Goal: Information Seeking & Learning: Learn about a topic

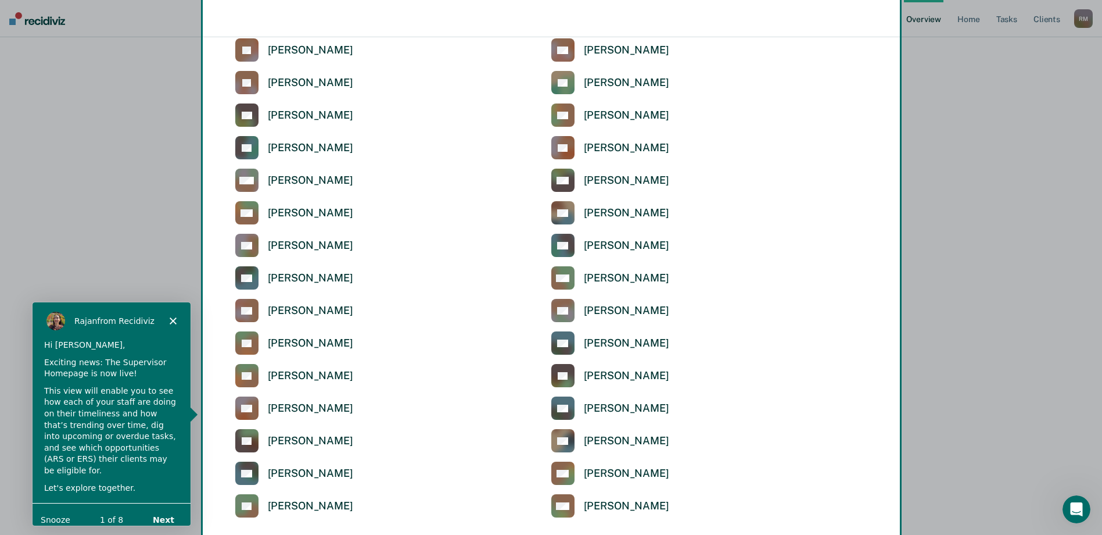
scroll to position [2632, 0]
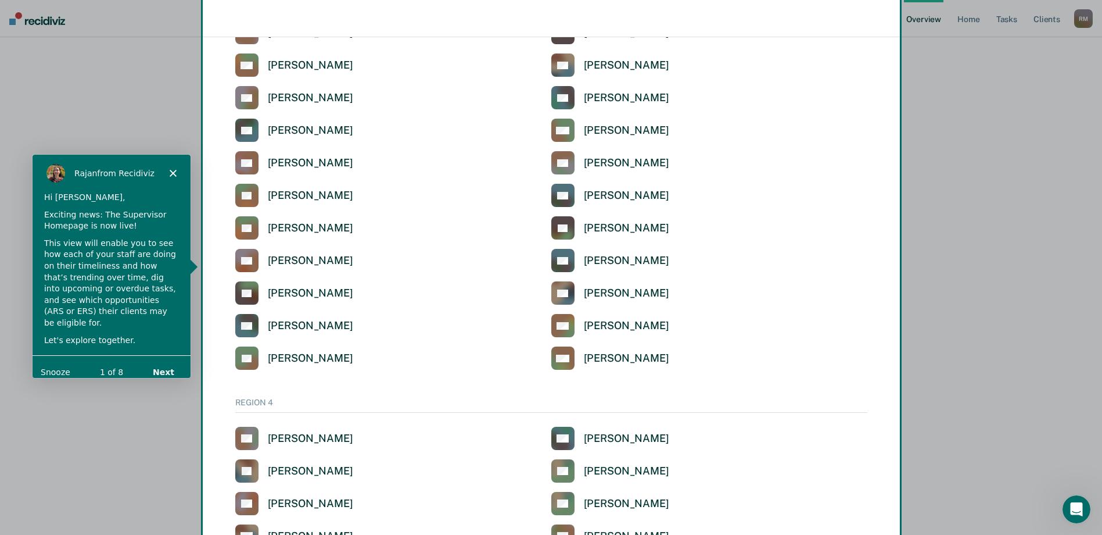
click at [161, 364] on button "Next" at bounding box center [162, 371] width 45 height 24
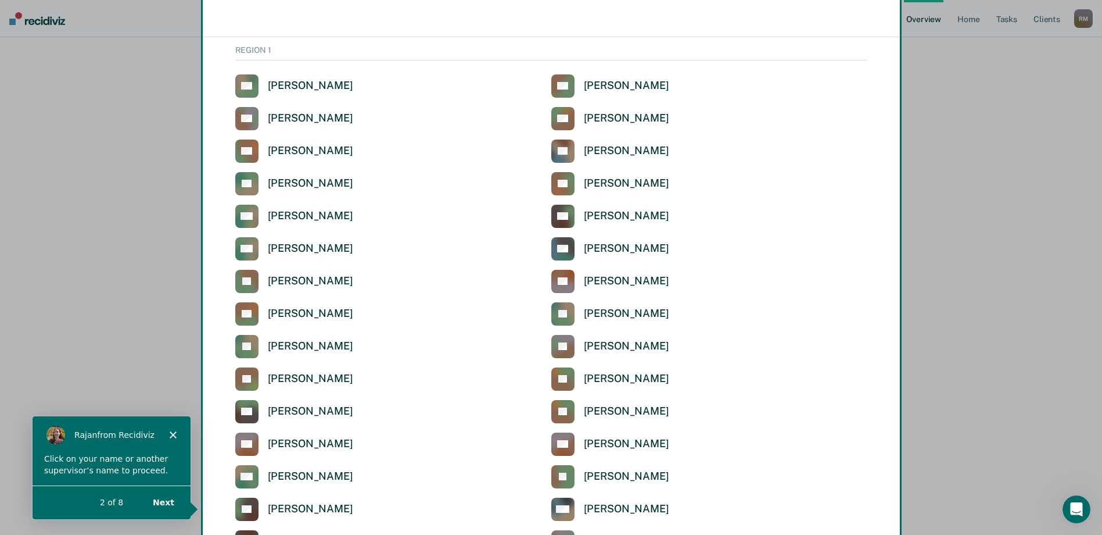
scroll to position [76, 0]
click at [250, 218] on div "Product tour overlay" at bounding box center [551, 267] width 1102 height 535
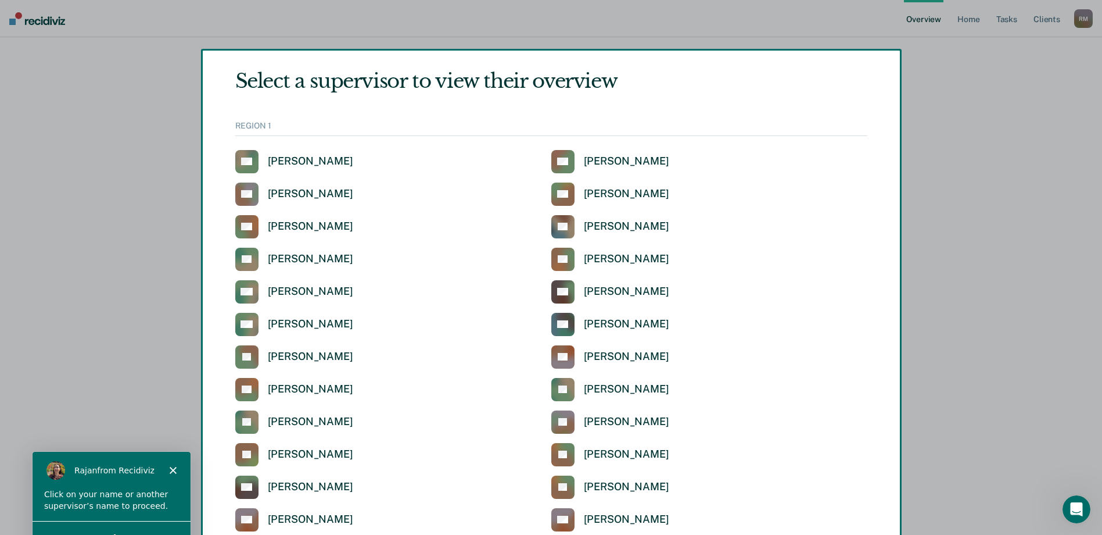
scroll to position [0, 0]
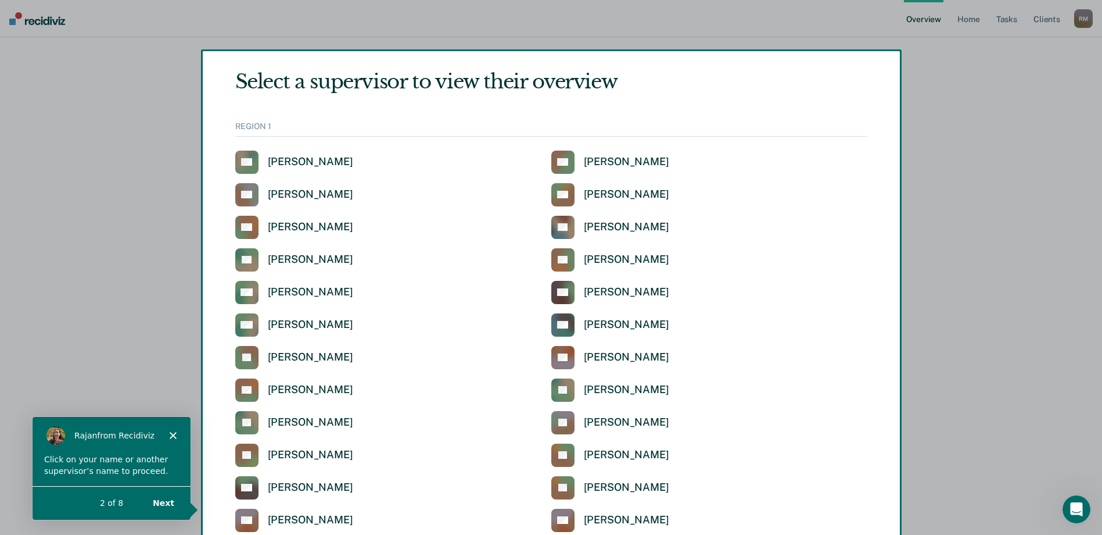
click at [312, 292] on div "Product tour overlay" at bounding box center [551, 267] width 1102 height 535
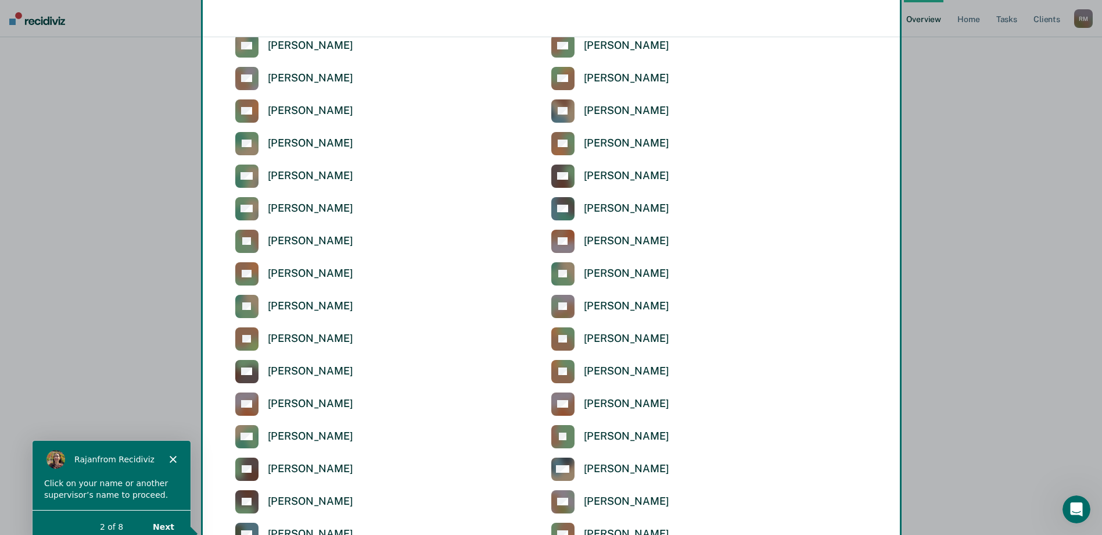
scroll to position [174, 0]
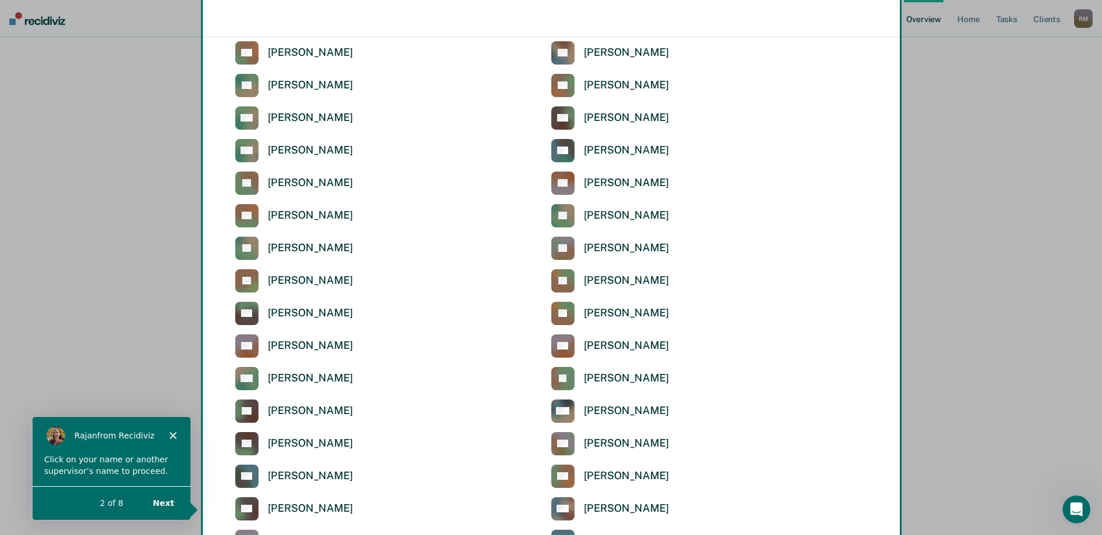
click at [571, 508] on div "Product tour overlay" at bounding box center [551, 267] width 1102 height 535
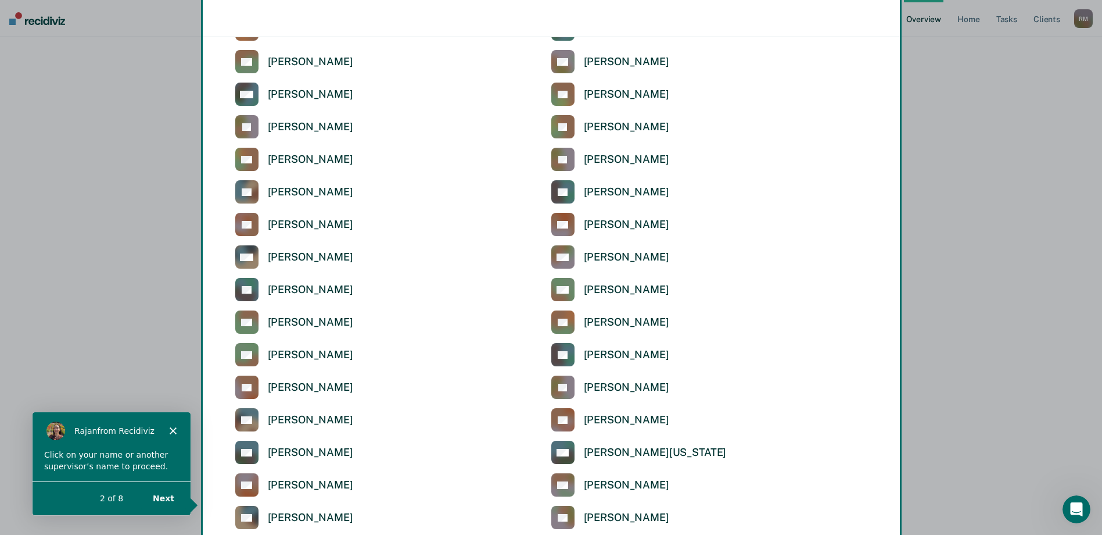
scroll to position [1412, 0]
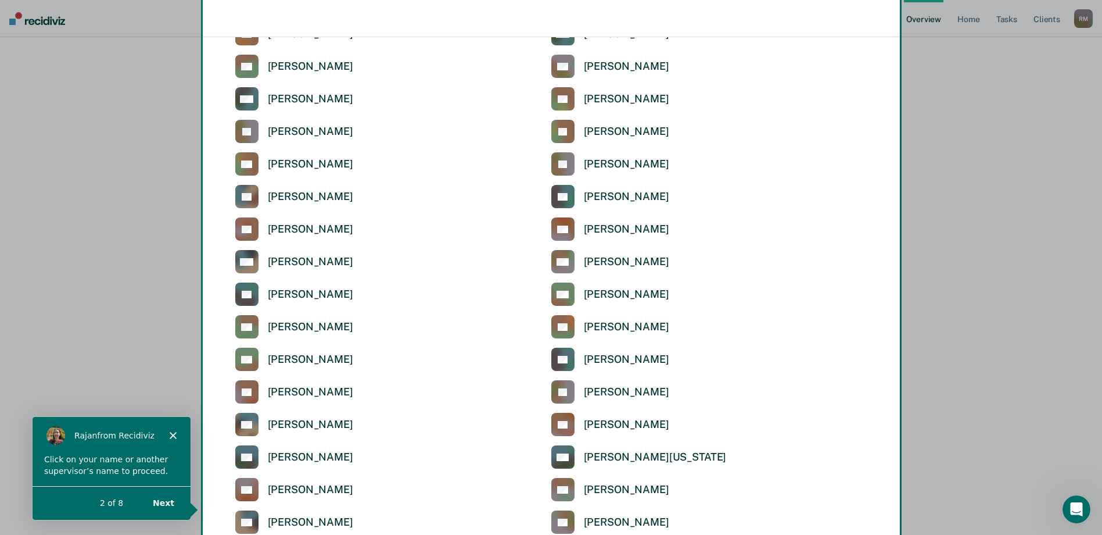
click at [168, 505] on button "Next" at bounding box center [162, 502] width 45 height 24
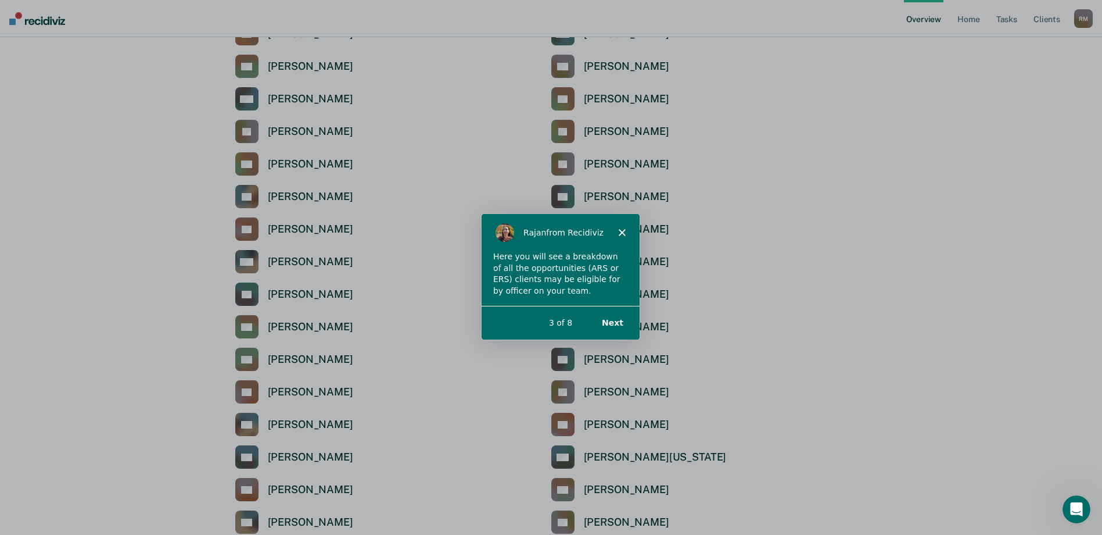
scroll to position [0, 0]
click at [613, 321] on button "Next" at bounding box center [611, 322] width 45 height 24
click at [618, 322] on button "Next" at bounding box center [611, 322] width 45 height 24
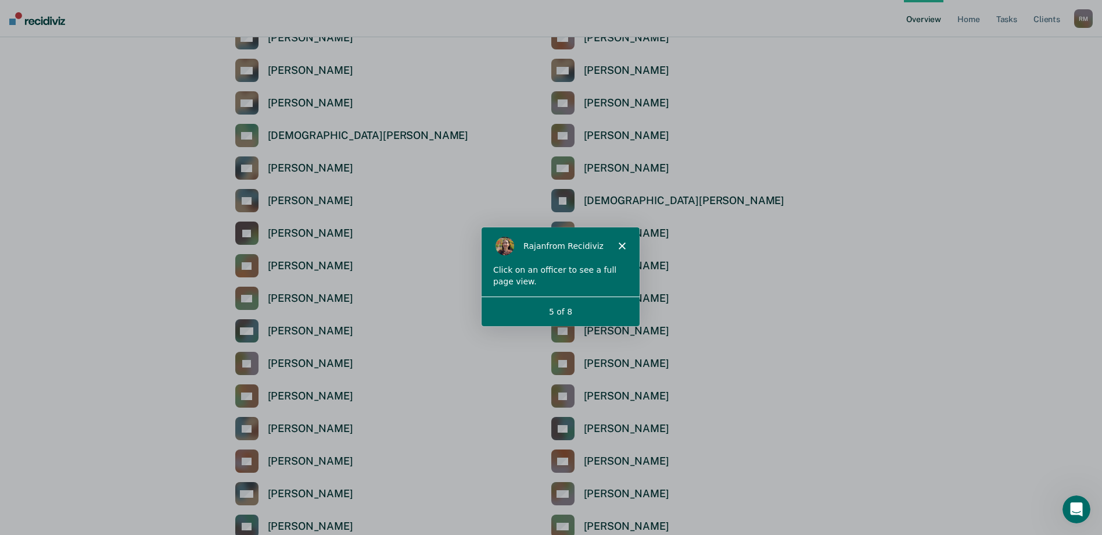
scroll to position [1179, 0]
click at [927, 17] on link "Overview" at bounding box center [924, 18] width 40 height 37
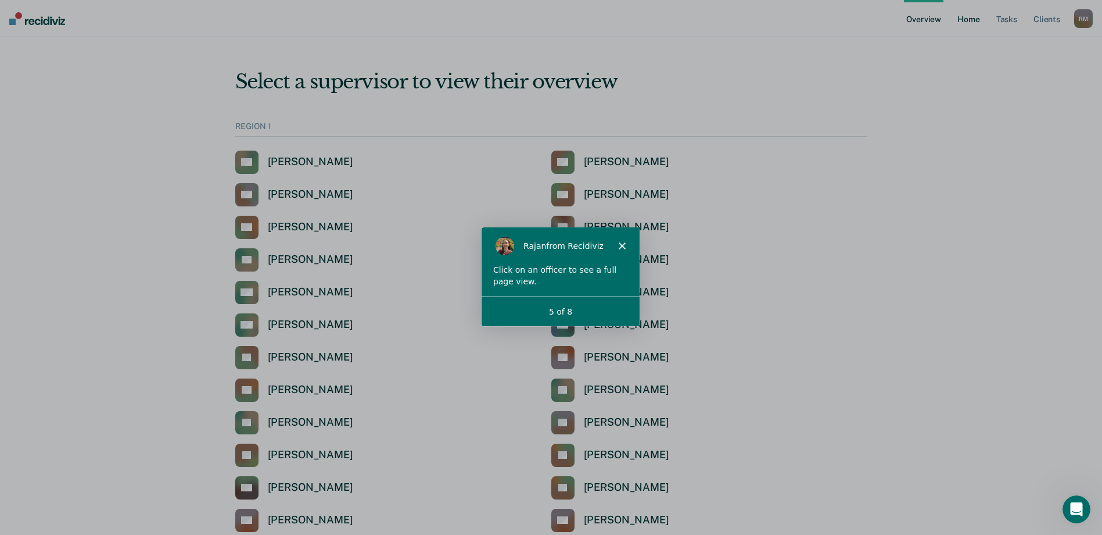
click at [968, 21] on link "Home" at bounding box center [968, 18] width 27 height 37
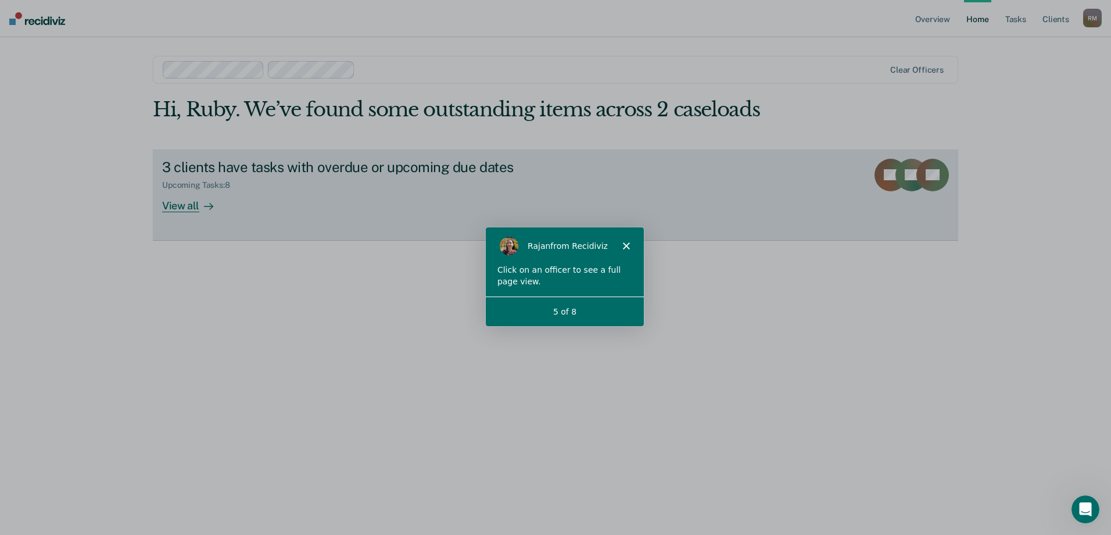
click at [168, 202] on div "View all" at bounding box center [194, 200] width 65 height 23
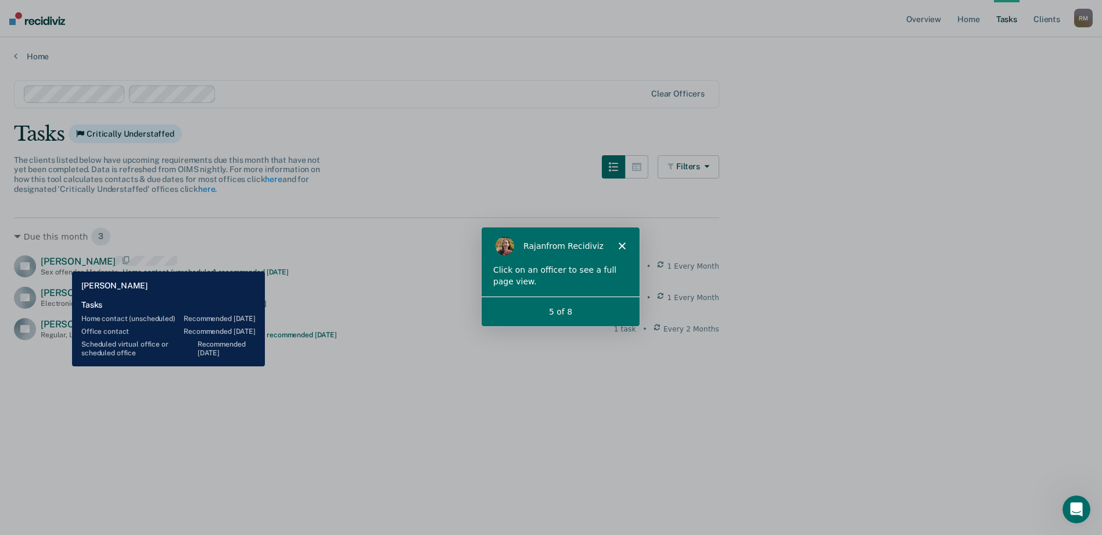
click at [63, 263] on span "[PERSON_NAME]" at bounding box center [78, 261] width 75 height 11
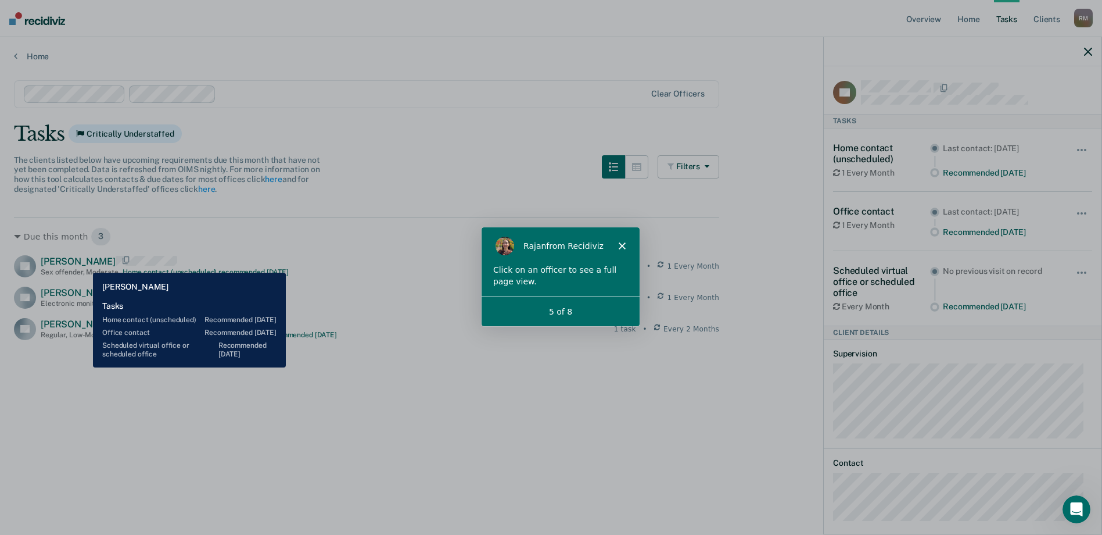
click at [84, 264] on span "[PERSON_NAME]" at bounding box center [78, 261] width 75 height 11
click at [84, 262] on span "[PERSON_NAME]" at bounding box center [78, 261] width 75 height 11
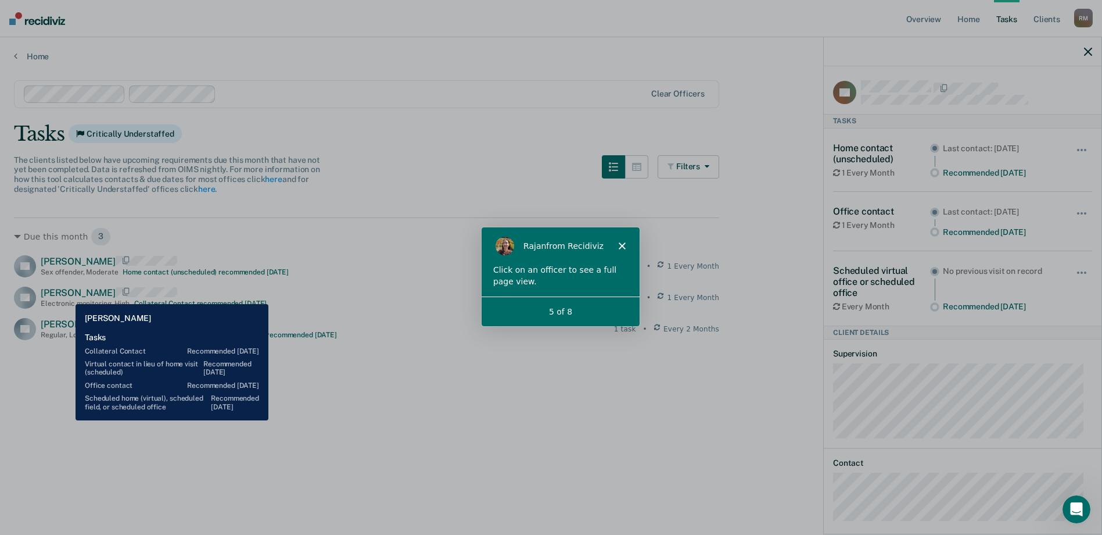
click at [67, 295] on span "[PERSON_NAME]" at bounding box center [78, 292] width 75 height 11
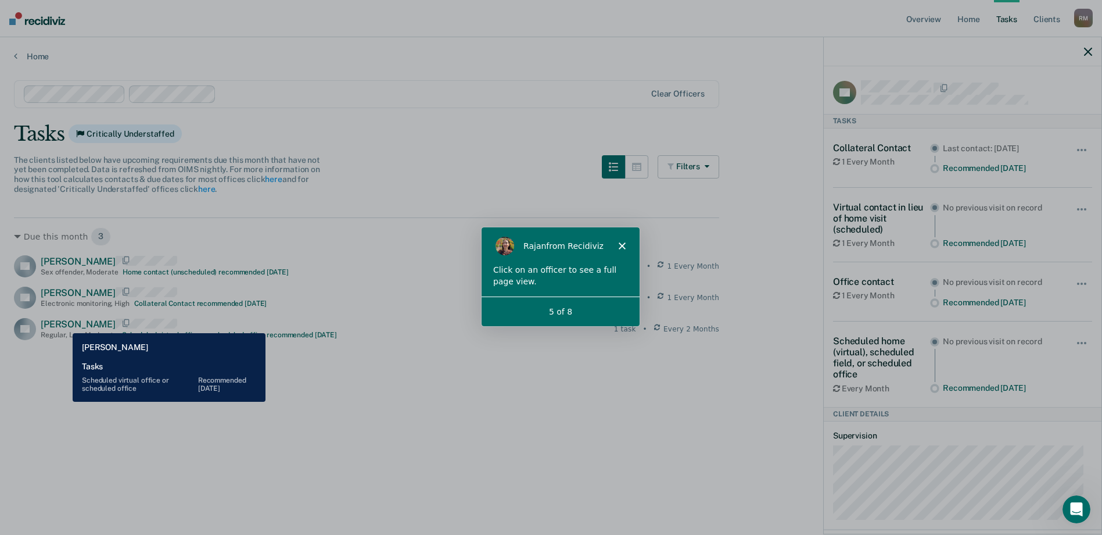
click at [64, 324] on span "[PERSON_NAME]" at bounding box center [78, 323] width 75 height 11
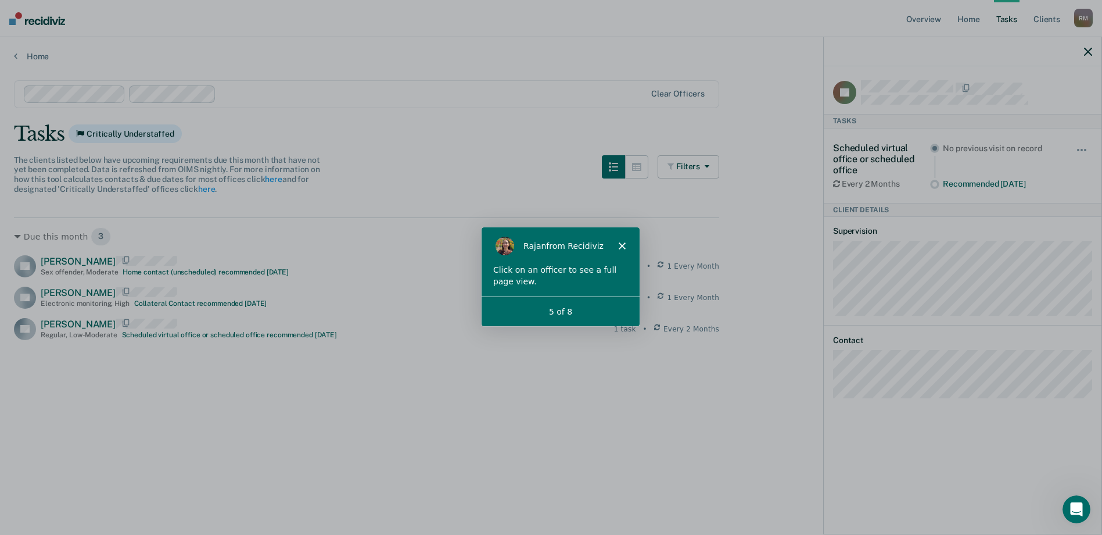
click at [564, 317] on div "5 of 8" at bounding box center [559, 310] width 158 height 30
click at [590, 314] on div "5 of 8" at bounding box center [559, 310] width 158 height 12
click at [622, 245] on icon "Close" at bounding box center [621, 244] width 7 height 7
click at [623, 246] on div "Due this month 3 CT [PERSON_NAME] Sex offender , Moderate Home contact (unsched…" at bounding box center [366, 278] width 705 height 123
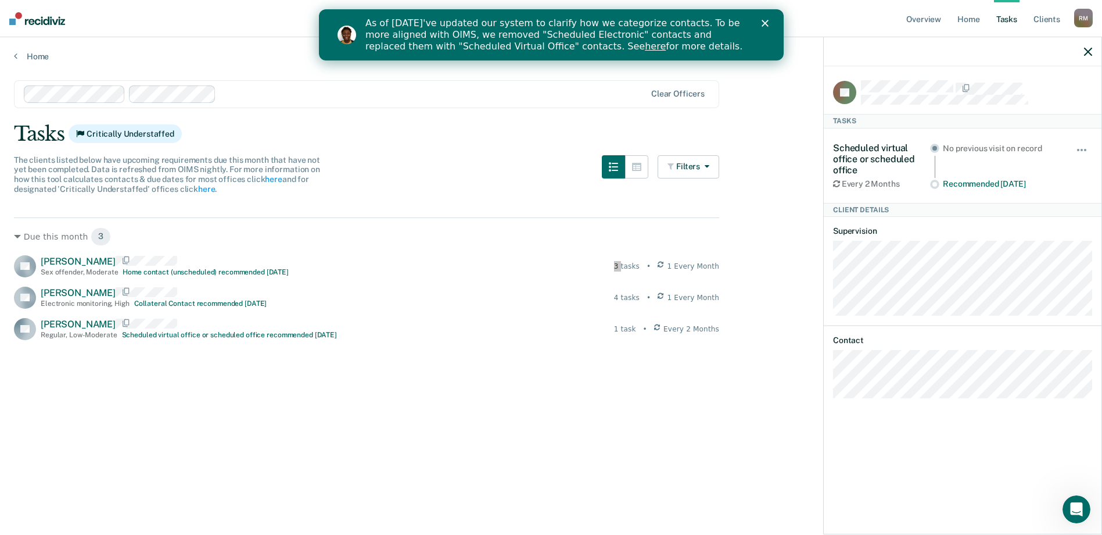
click at [644, 47] on link "here" at bounding box center [654, 46] width 21 height 11
click at [437, 282] on div "CT [PERSON_NAME] Sex offender , Moderate Home contact (unscheduled) recommended…" at bounding box center [366, 297] width 705 height 85
click at [1016, 20] on link "Tasks" at bounding box center [1007, 18] width 26 height 37
click at [972, 16] on link "Home" at bounding box center [968, 18] width 27 height 37
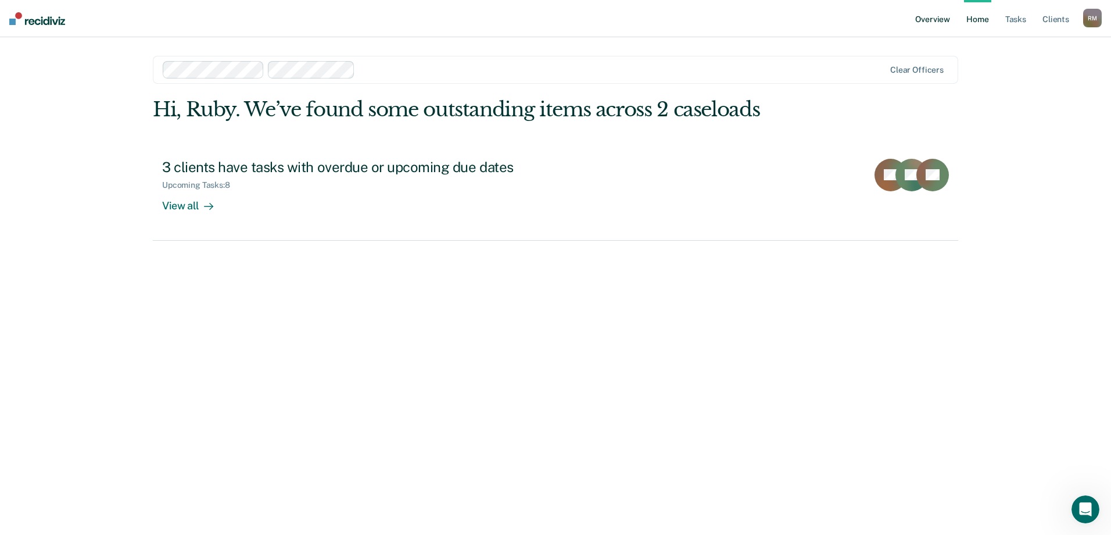
click at [938, 19] on link "Overview" at bounding box center [933, 18] width 40 height 37
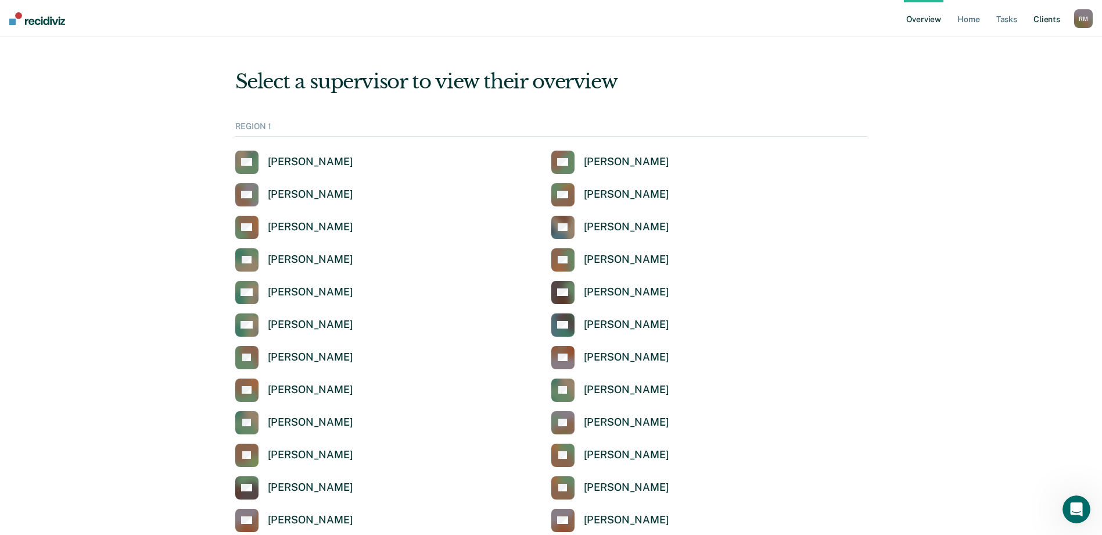
click at [1046, 19] on link "Client s" at bounding box center [1046, 18] width 31 height 37
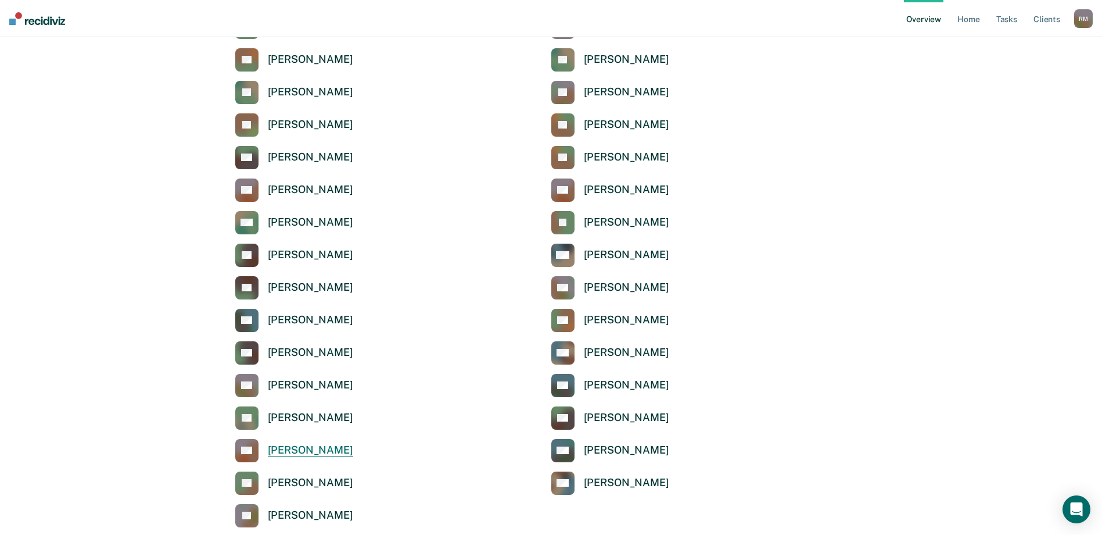
scroll to position [349, 0]
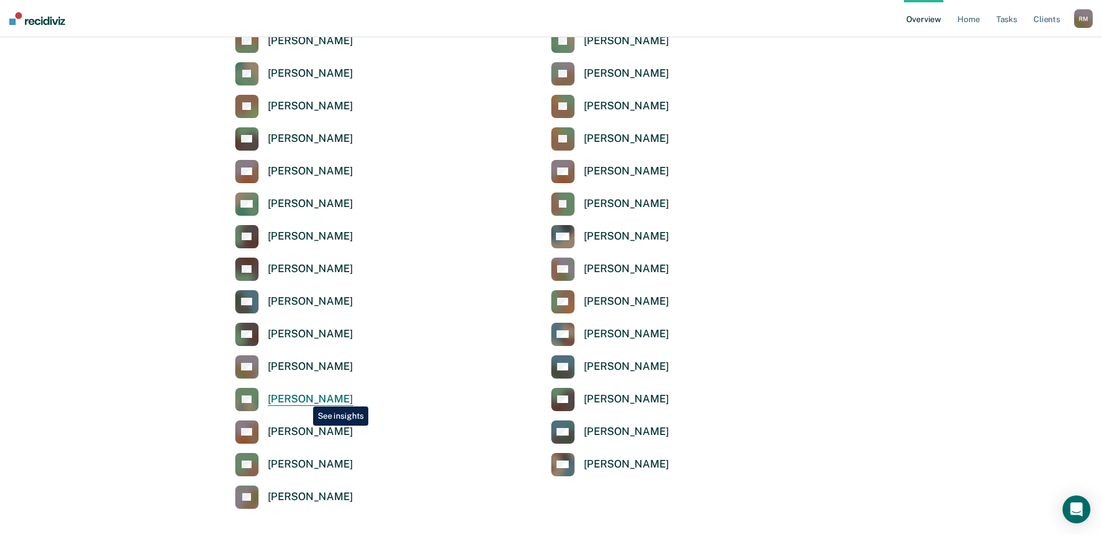
click at [304, 394] on div "[PERSON_NAME]" at bounding box center [310, 398] width 85 height 13
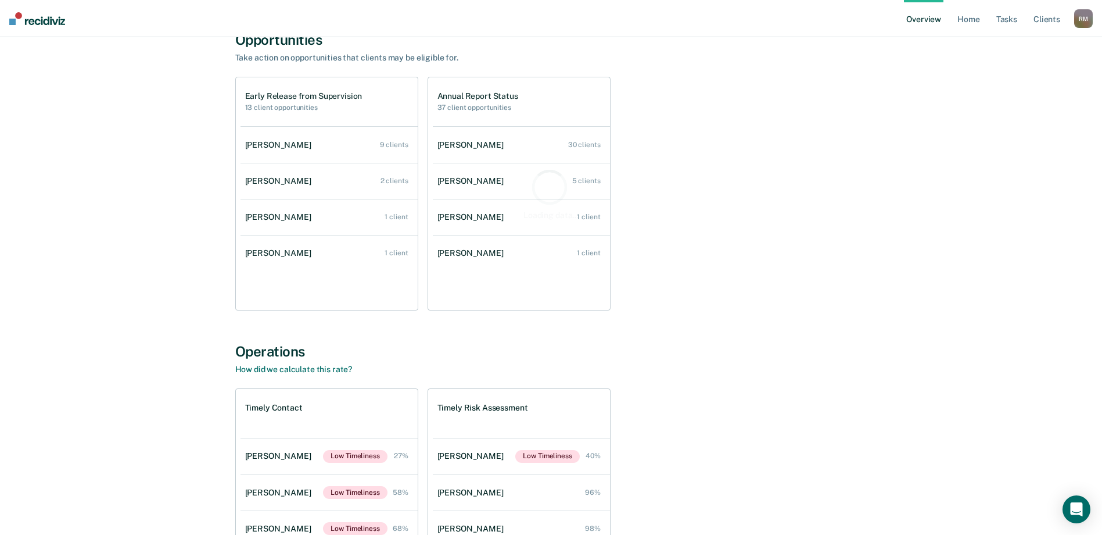
scroll to position [116, 0]
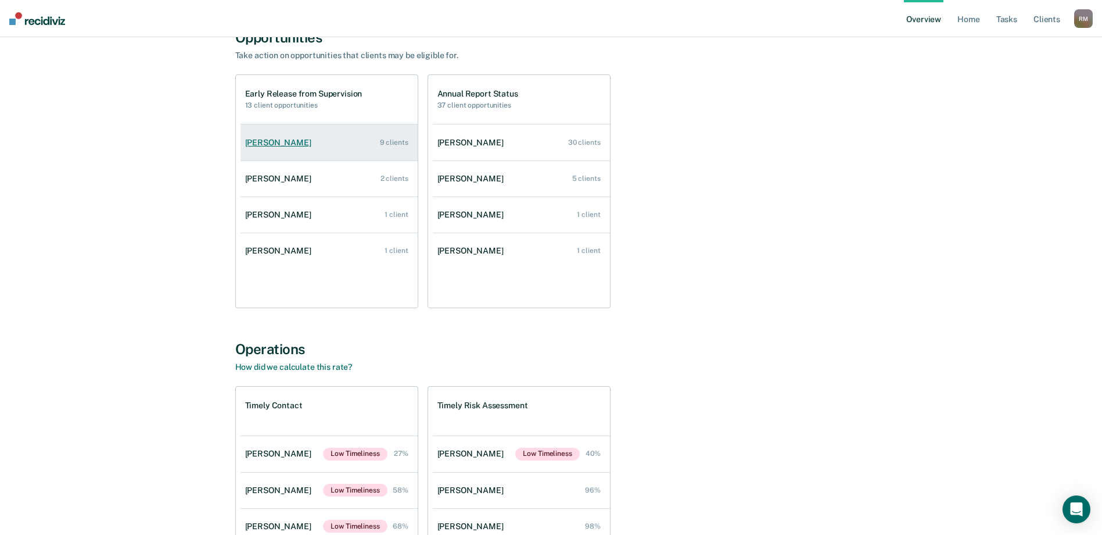
click at [400, 144] on div "9 clients" at bounding box center [394, 142] width 28 height 8
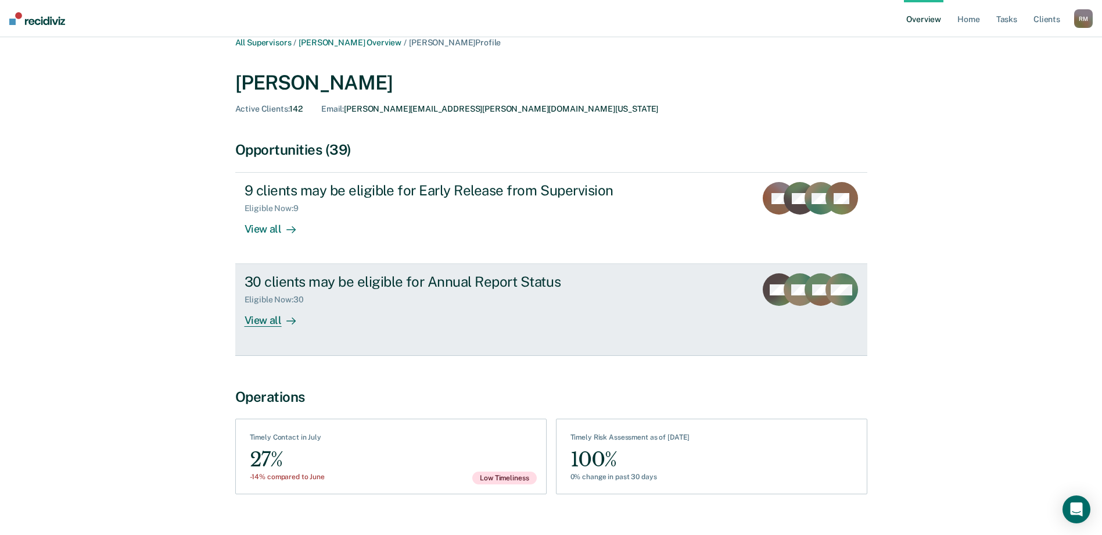
scroll to position [33, 0]
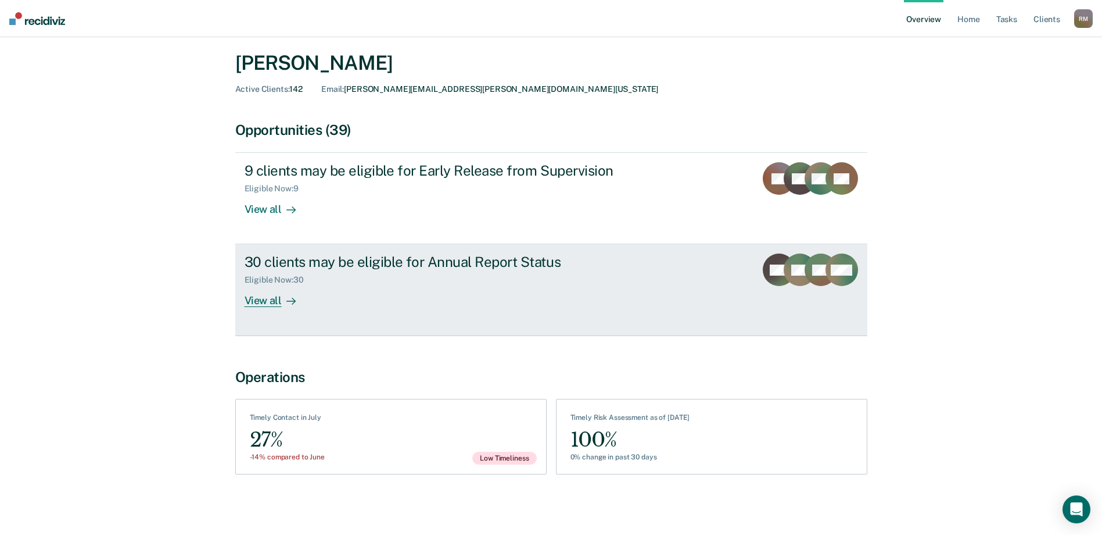
click at [271, 299] on div "View all" at bounding box center [277, 296] width 65 height 23
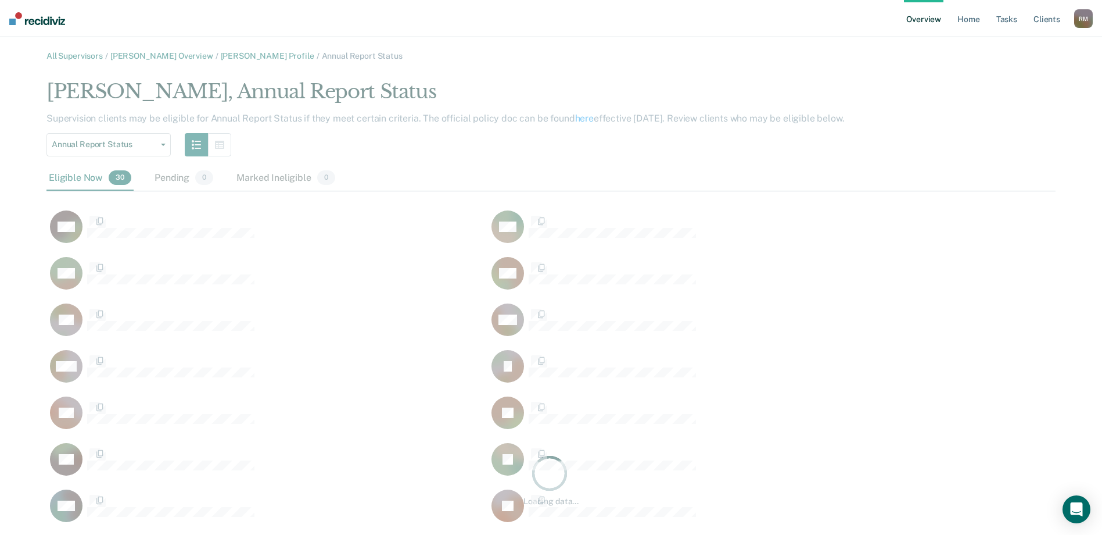
scroll to position [819, 1000]
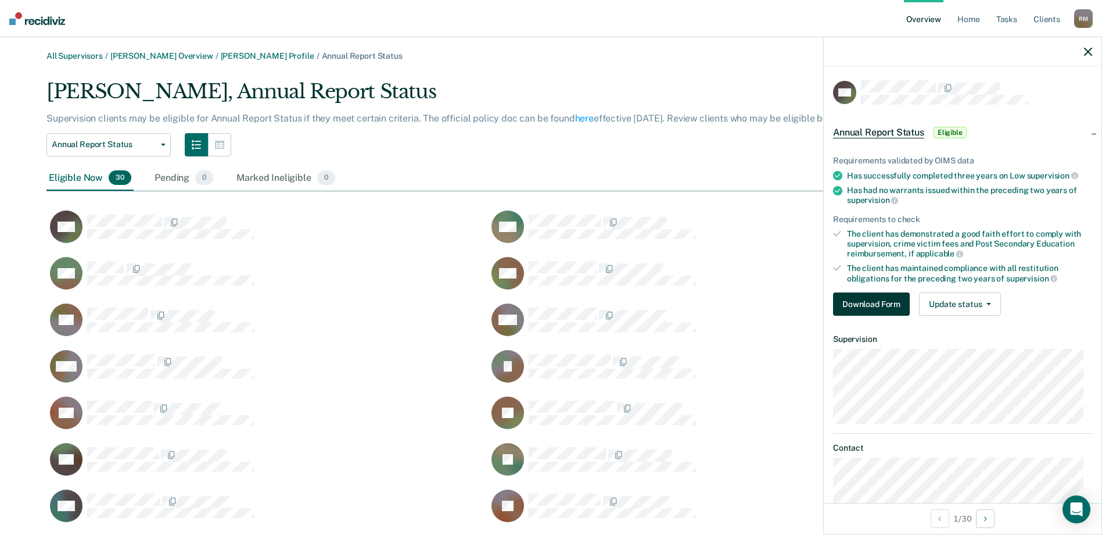
click at [858, 302] on button "Download Form" at bounding box center [871, 303] width 77 height 23
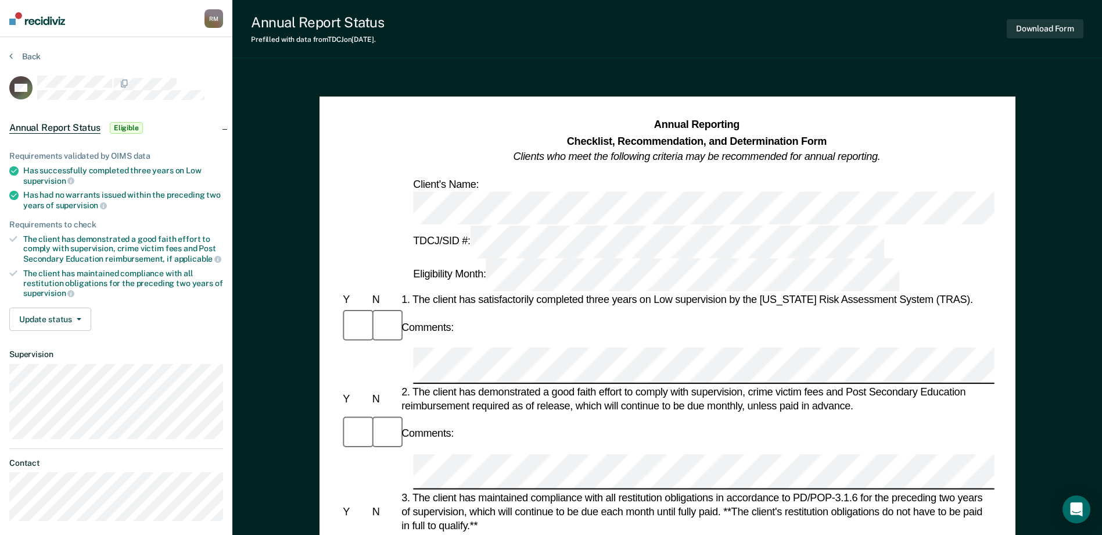
click at [42, 23] on img at bounding box center [37, 18] width 56 height 13
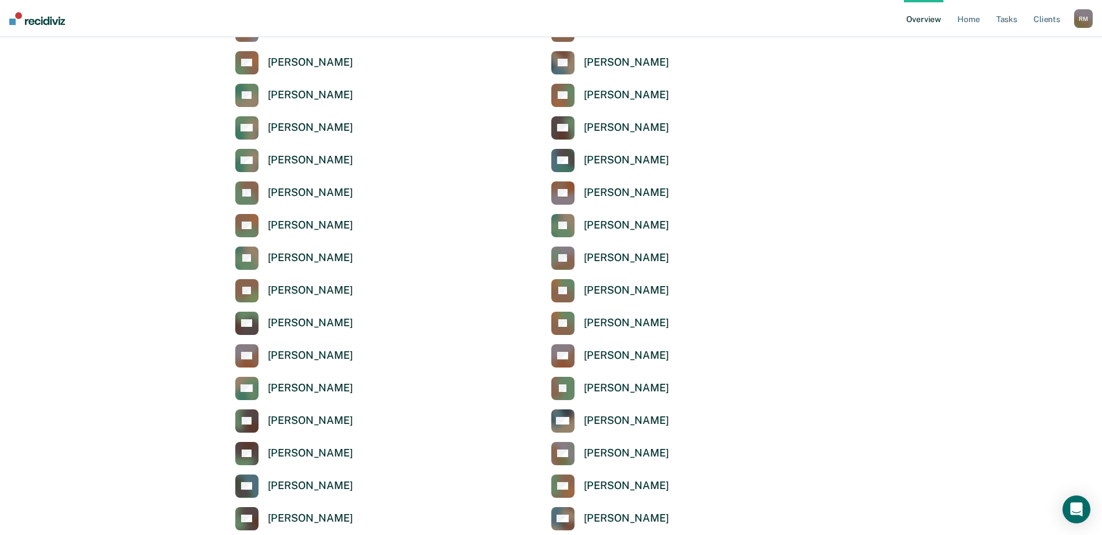
scroll to position [58, 0]
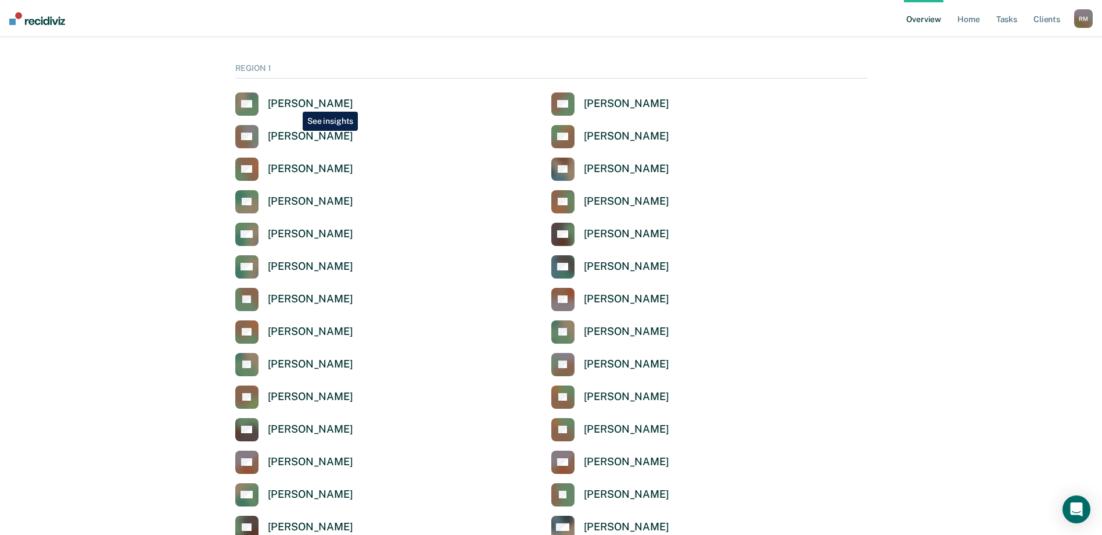
click at [293, 103] on div "[PERSON_NAME]" at bounding box center [310, 103] width 85 height 13
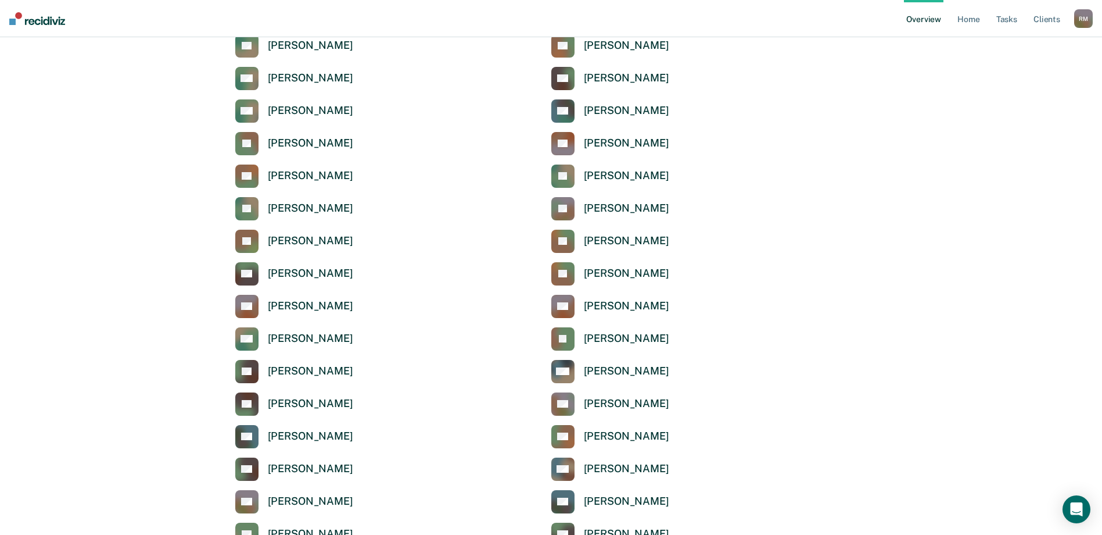
scroll to position [174, 0]
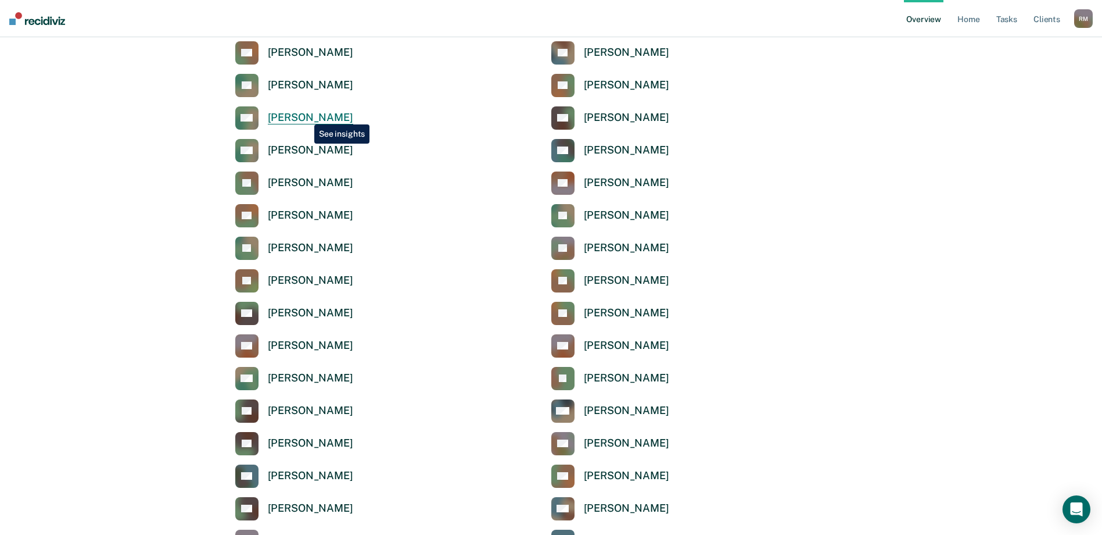
click at [306, 116] on div "[PERSON_NAME]" at bounding box center [310, 117] width 85 height 13
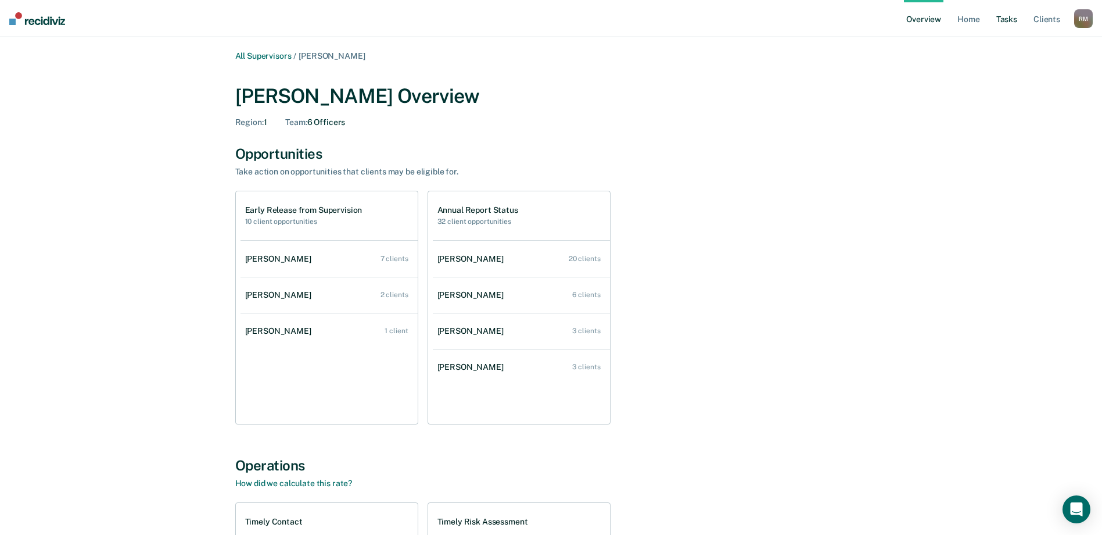
click at [1007, 21] on link "Tasks" at bounding box center [1007, 18] width 26 height 37
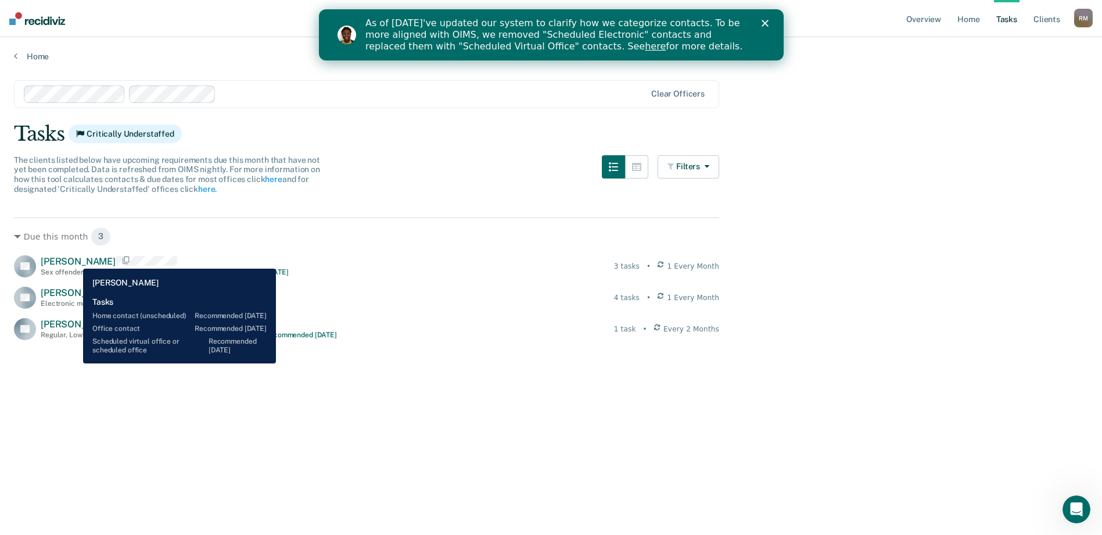
click at [74, 260] on span "[PERSON_NAME]" at bounding box center [78, 261] width 75 height 11
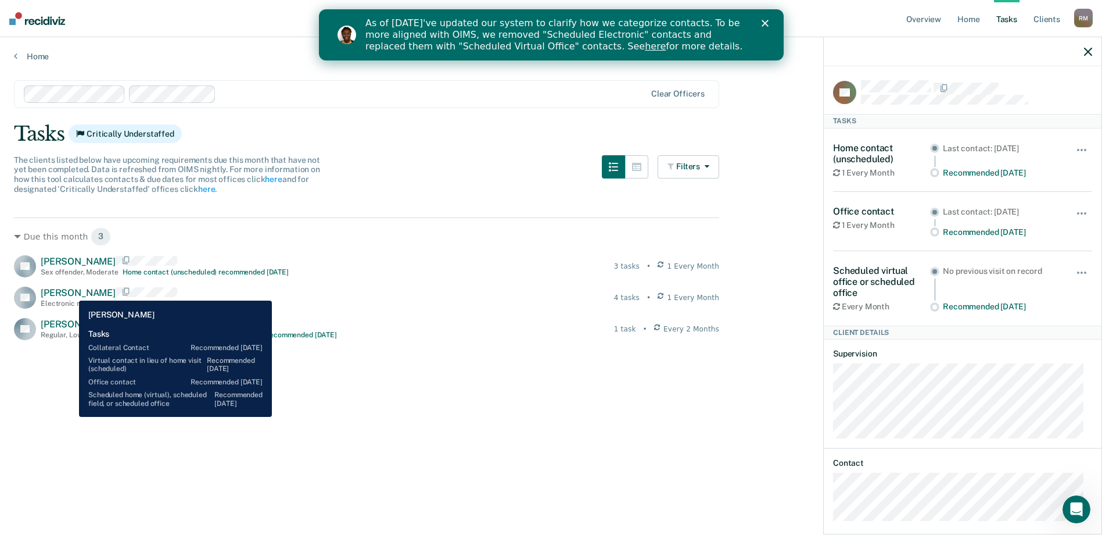
click at [70, 292] on span "[PERSON_NAME]" at bounding box center [78, 292] width 75 height 11
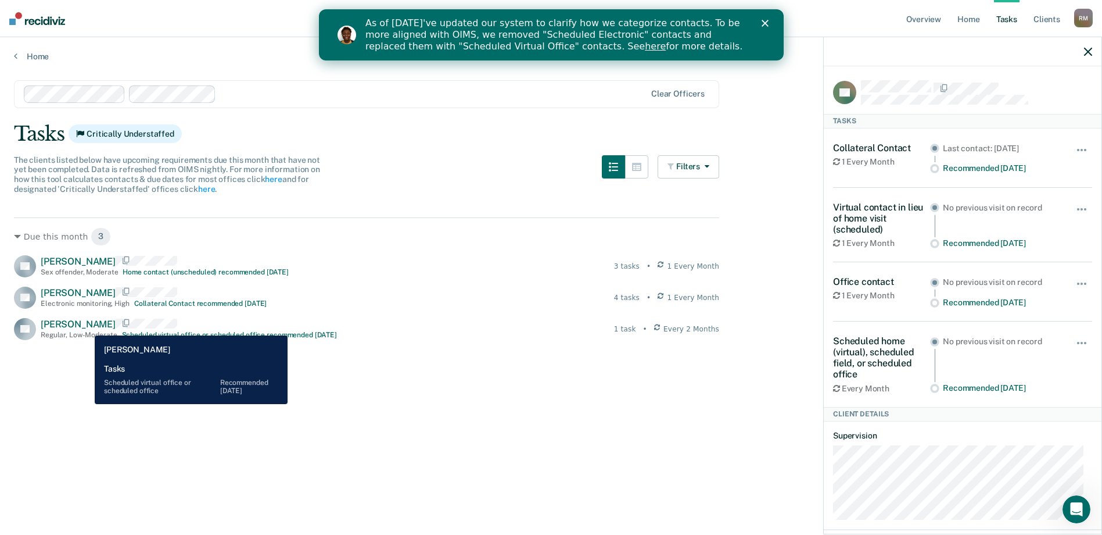
click at [86, 327] on span "[PERSON_NAME]" at bounding box center [78, 323] width 75 height 11
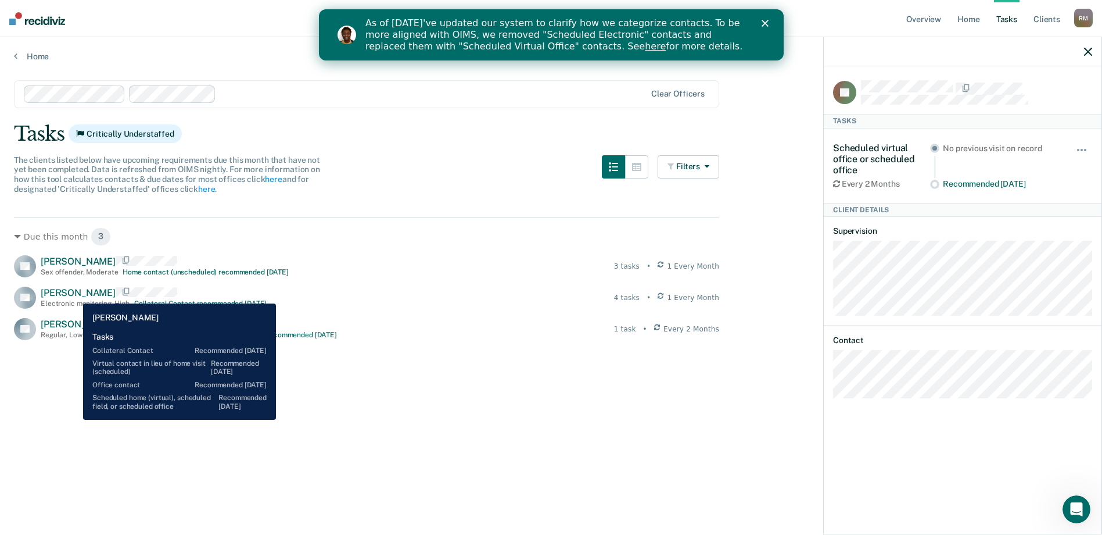
click at [74, 295] on span "[PERSON_NAME]" at bounding box center [78, 292] width 75 height 11
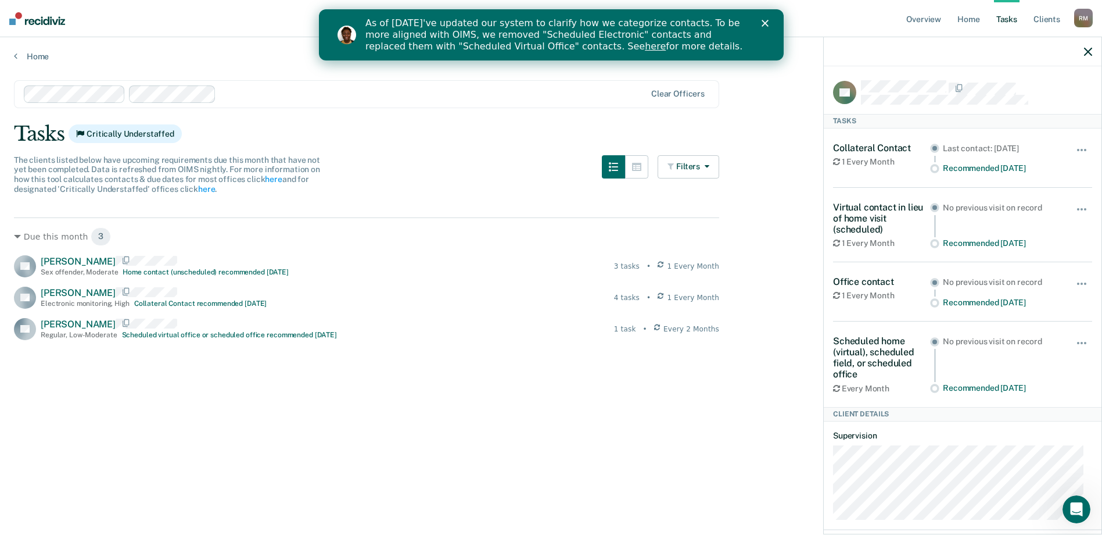
click at [760, 25] on div "As of 7/29, we've updated our system to clarify how we categorize contacts. To …" at bounding box center [565, 35] width 400 height 42
click at [762, 23] on icon "Close" at bounding box center [764, 23] width 7 height 7
